Goal: Transaction & Acquisition: Register for event/course

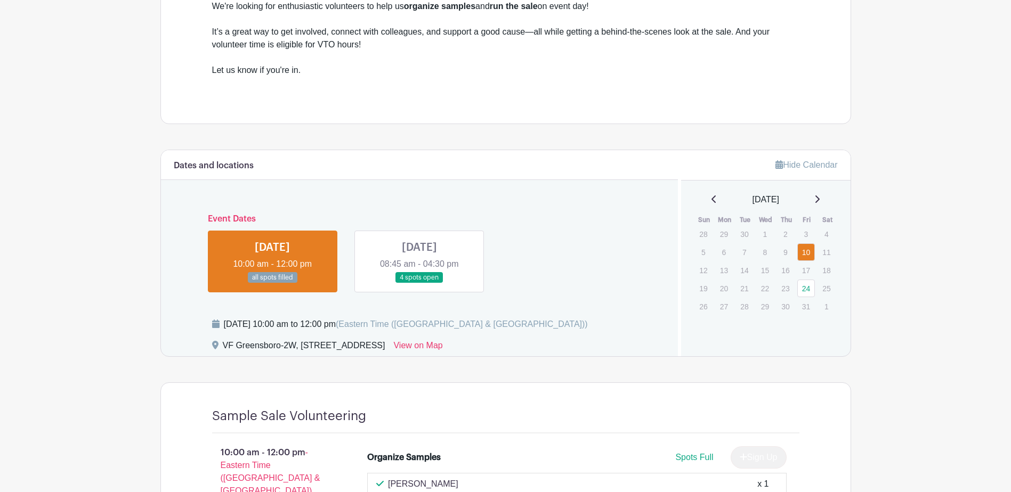
scroll to position [426, 0]
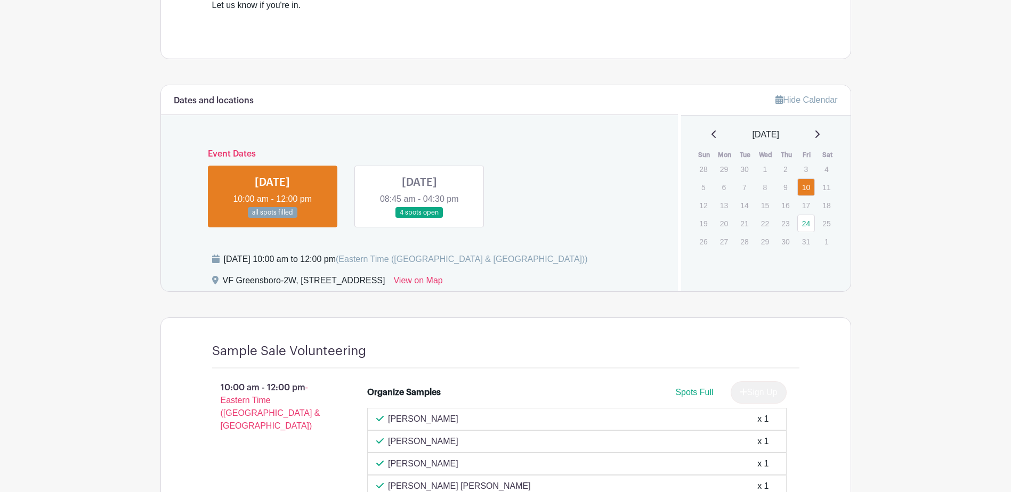
click at [419, 218] on link at bounding box center [419, 218] width 0 height 0
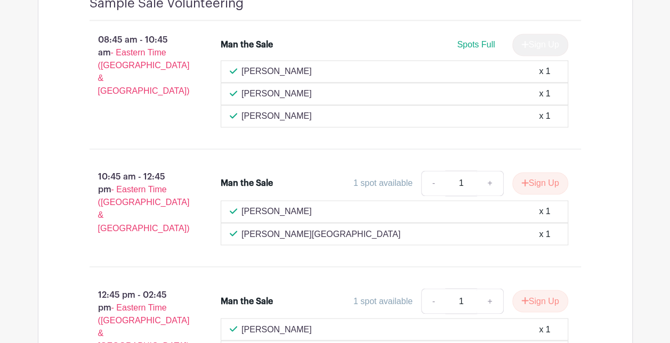
scroll to position [799, 0]
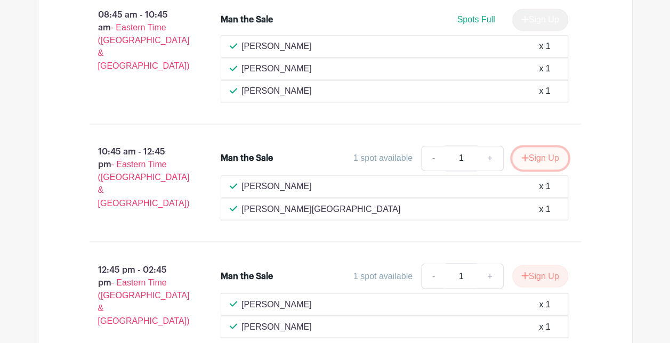
click at [535, 156] on button "Sign Up" at bounding box center [540, 158] width 56 height 22
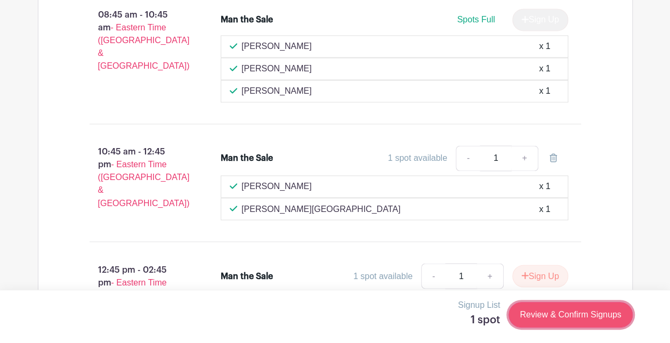
click at [549, 311] on link "Review & Confirm Signups" at bounding box center [570, 315] width 124 height 26
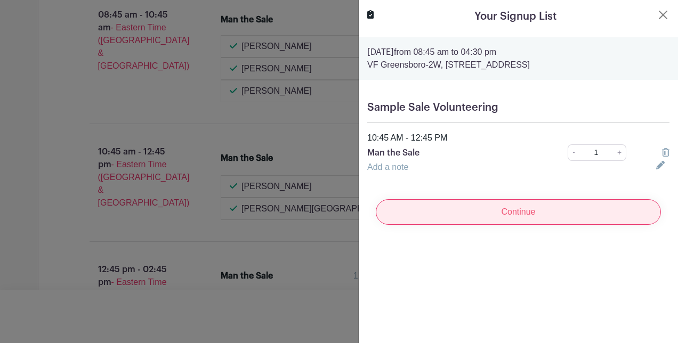
click at [524, 207] on input "Continue" at bounding box center [518, 212] width 285 height 26
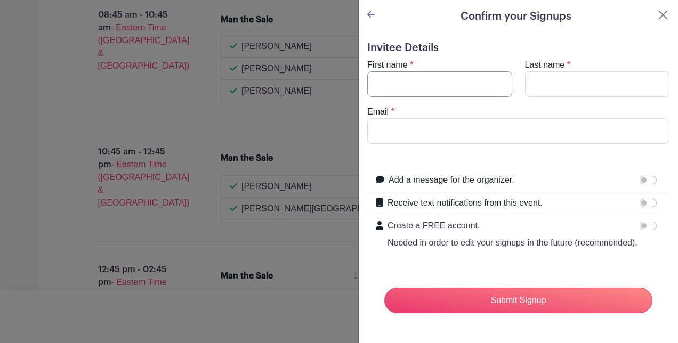
click at [407, 85] on input "First name" at bounding box center [439, 84] width 145 height 26
type input "[PERSON_NAME]"
type input "[EMAIL_ADDRESS][DOMAIN_NAME]"
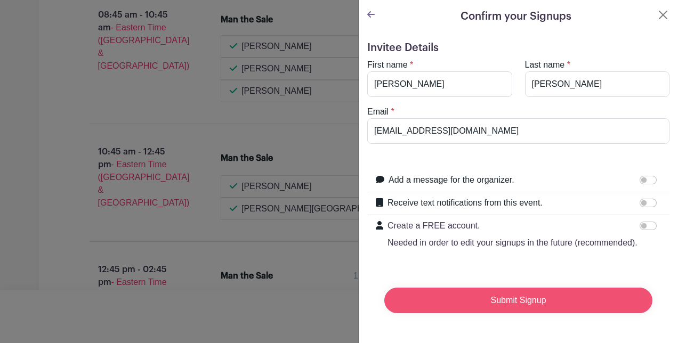
click at [521, 310] on input "Submit Signup" at bounding box center [518, 301] width 268 height 26
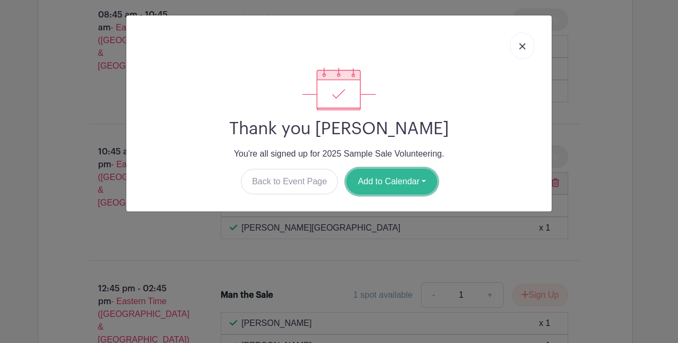
click at [389, 178] on button "Add to Calendar" at bounding box center [391, 182] width 91 height 26
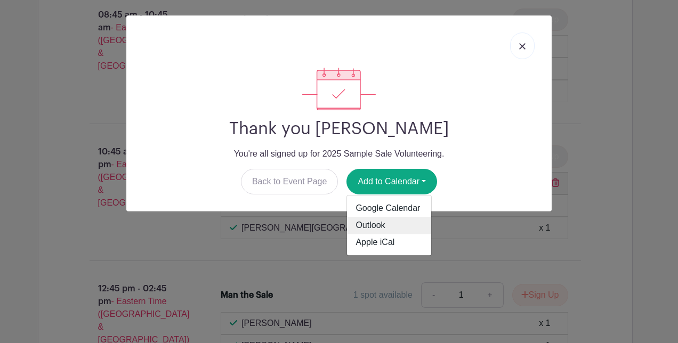
click at [375, 223] on link "Outlook" at bounding box center [389, 225] width 84 height 17
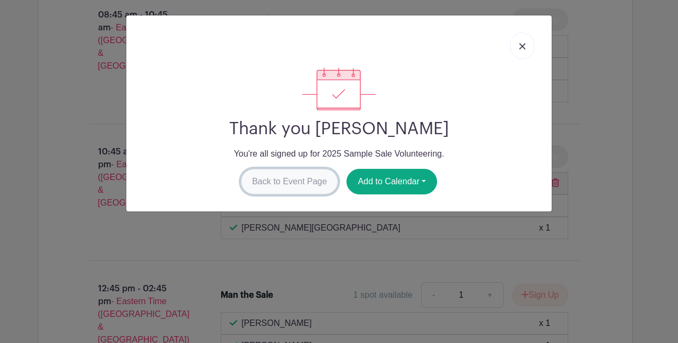
click at [265, 181] on link "Back to Event Page" at bounding box center [289, 182] width 97 height 26
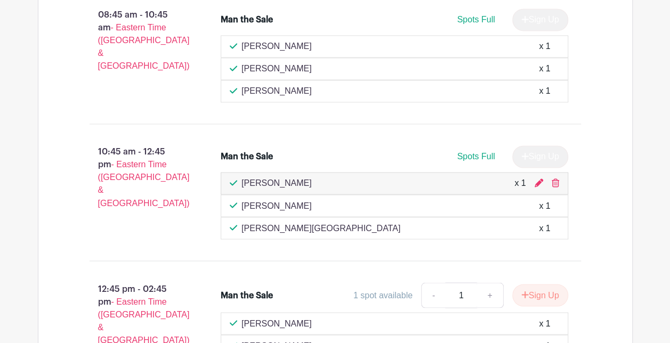
scroll to position [1012, 0]
